Goal: Task Accomplishment & Management: Complete application form

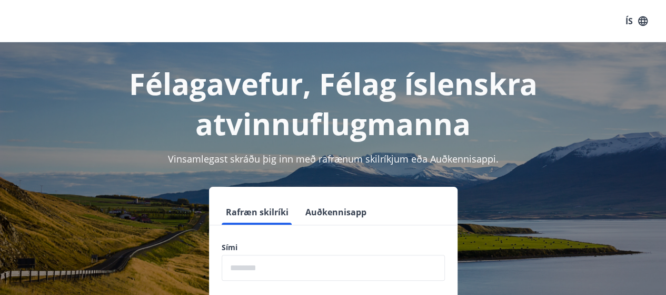
click at [262, 269] on input "phone" at bounding box center [333, 267] width 223 height 26
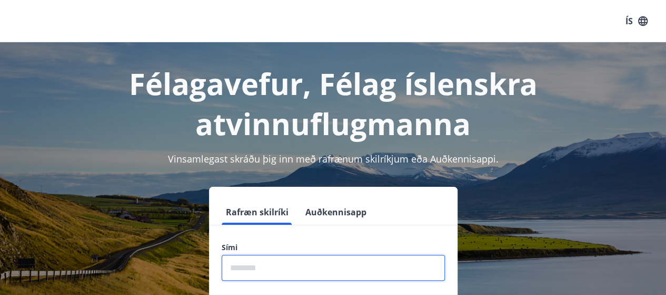
type input "********"
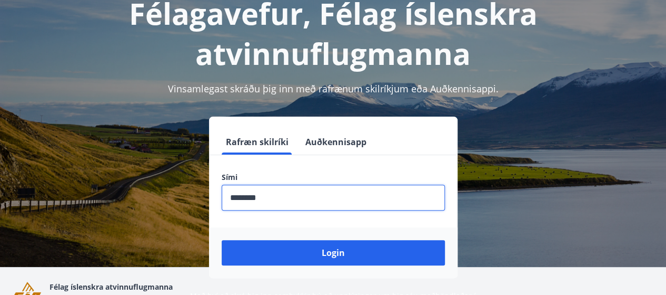
scroll to position [130, 0]
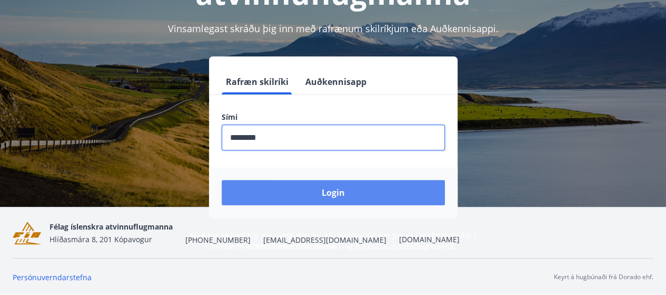
click at [313, 194] on button "Login" at bounding box center [333, 192] width 223 height 25
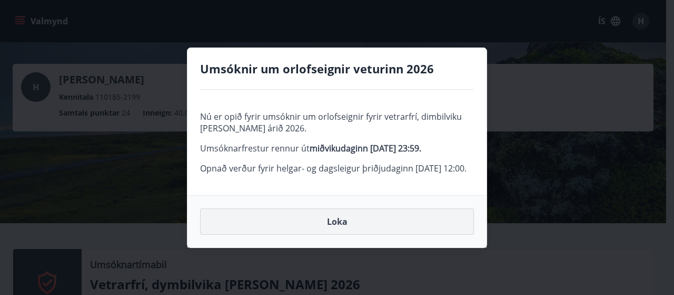
click at [356, 234] on button "Loka" at bounding box center [337, 221] width 274 height 26
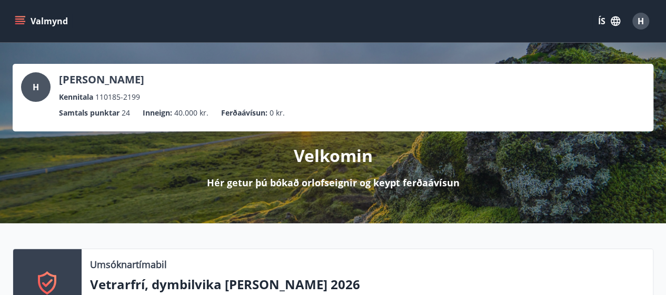
scroll to position [193, 0]
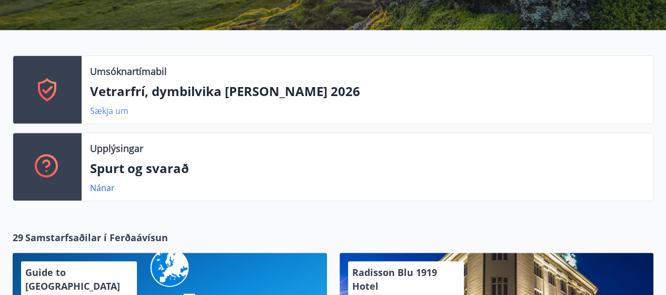
click at [115, 111] on link "Sækja um" at bounding box center [109, 111] width 38 height 12
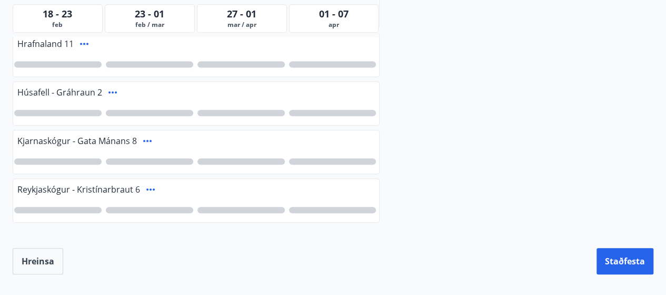
scroll to position [193, 0]
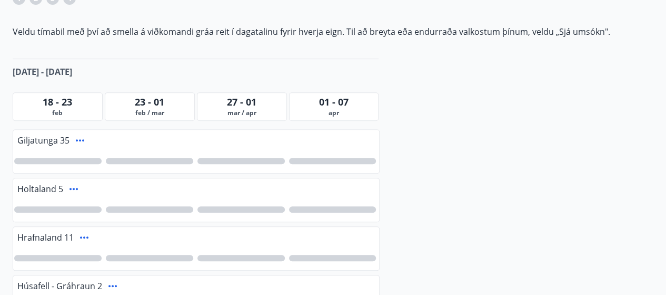
click at [255, 102] on span "27 - 01" at bounding box center [242, 101] width 30 height 13
click at [81, 140] on icon at bounding box center [80, 140] width 13 height 13
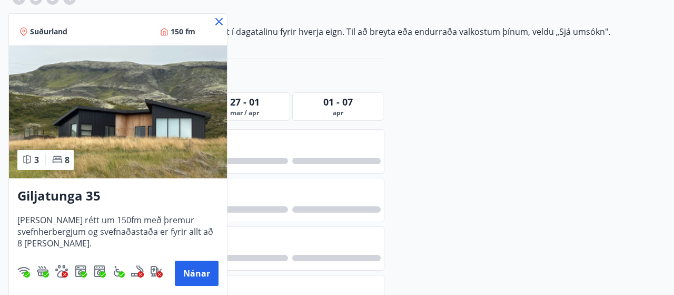
click at [217, 22] on icon at bounding box center [219, 21] width 13 height 13
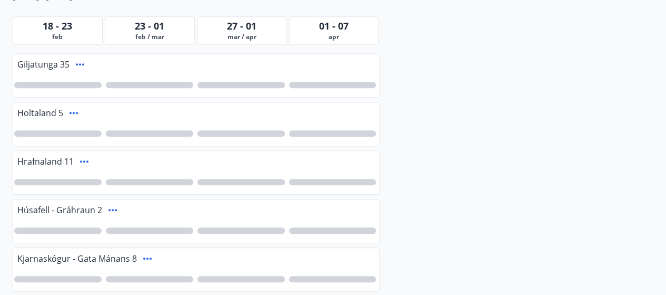
drag, startPoint x: 479, startPoint y: 148, endPoint x: 484, endPoint y: 178, distance: 29.9
click at [337, 180] on div at bounding box center [332, 181] width 87 height 6
click at [266, 178] on div at bounding box center [241, 181] width 87 height 6
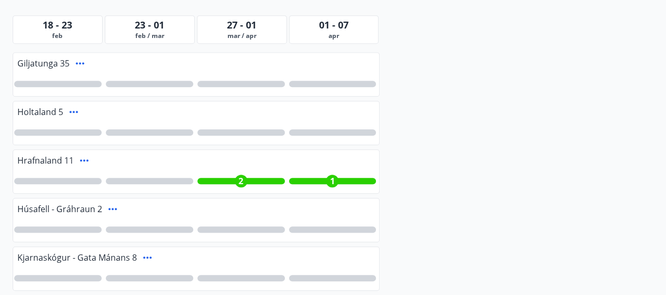
click at [330, 180] on div "1" at bounding box center [332, 180] width 13 height 13
click at [258, 129] on div at bounding box center [241, 132] width 87 height 6
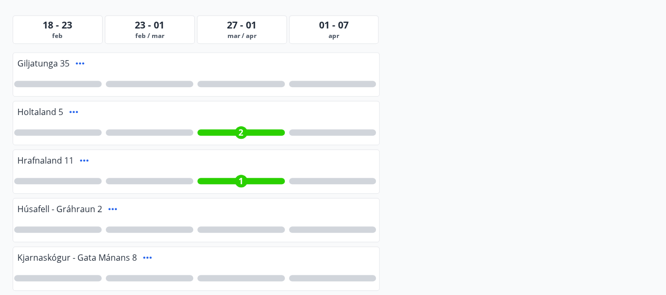
click at [259, 276] on div at bounding box center [241, 277] width 87 height 6
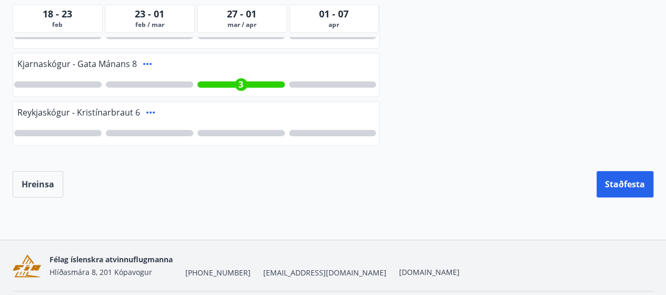
click at [145, 63] on icon at bounding box center [147, 64] width 8 height 2
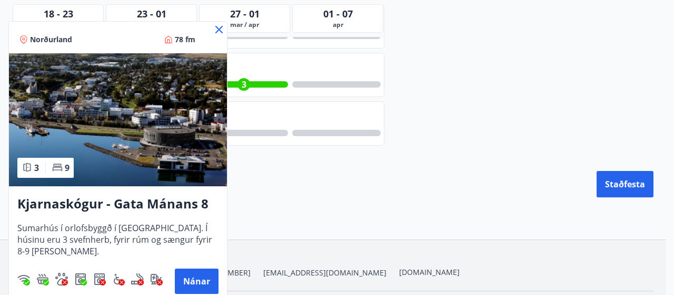
click at [218, 27] on icon at bounding box center [219, 29] width 13 height 13
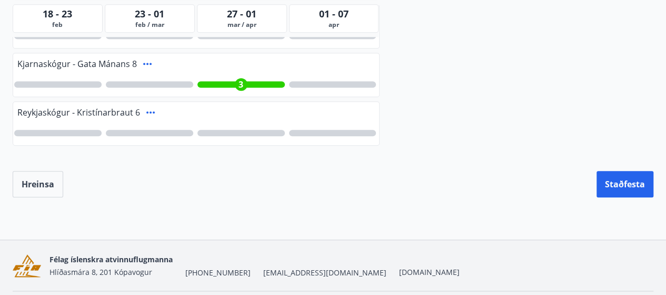
click at [152, 106] on icon at bounding box center [150, 112] width 13 height 13
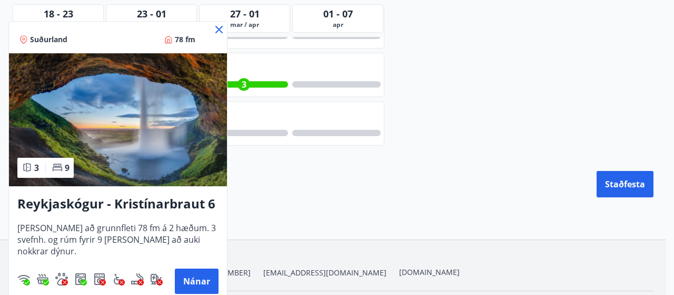
click at [215, 33] on icon at bounding box center [219, 29] width 13 height 13
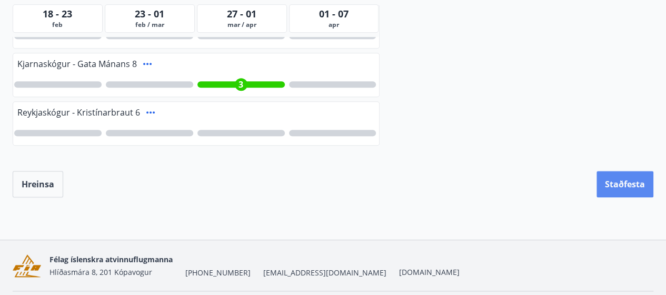
click at [637, 180] on button "Staðfesta" at bounding box center [625, 184] width 57 height 26
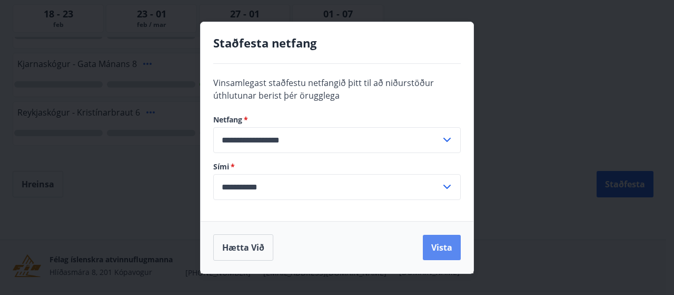
click at [444, 245] on button "Vista" at bounding box center [442, 246] width 38 height 25
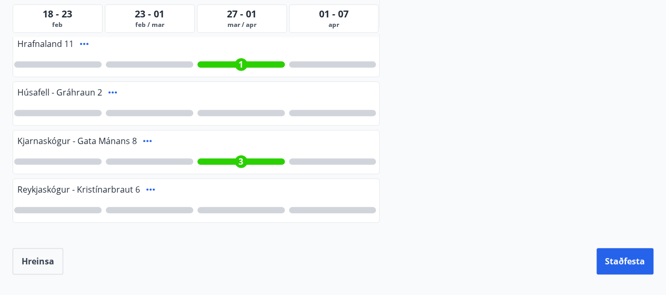
scroll to position [193, 0]
